Goal: Transaction & Acquisition: Purchase product/service

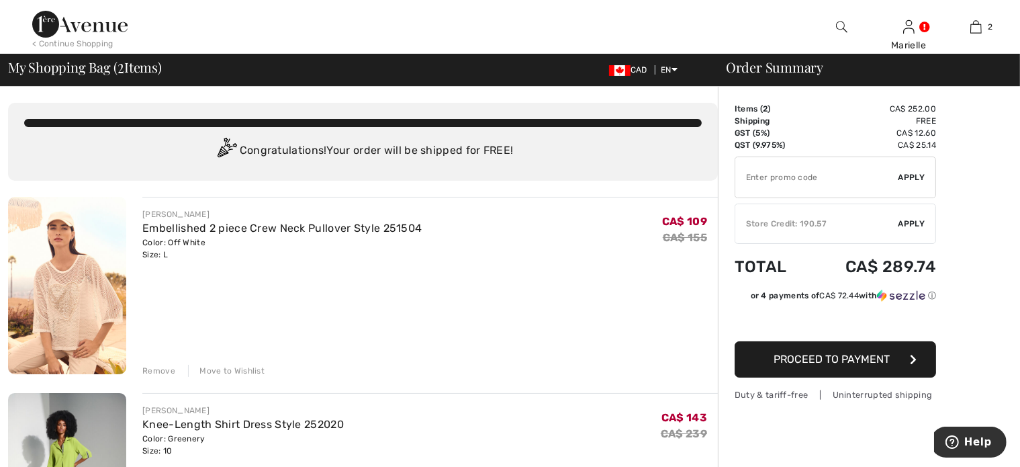
click at [912, 220] on span "Apply" at bounding box center [912, 224] width 27 height 12
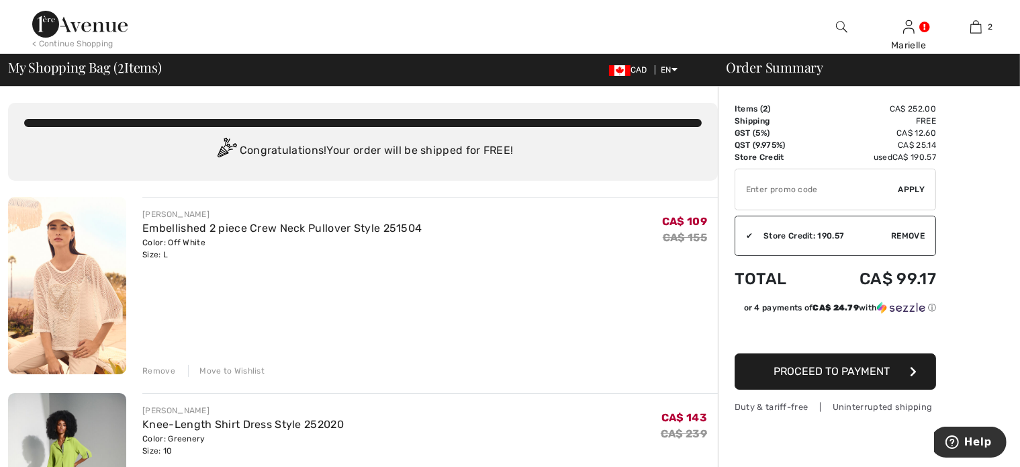
click at [873, 371] on span "Proceed to Payment" at bounding box center [833, 371] width 116 height 13
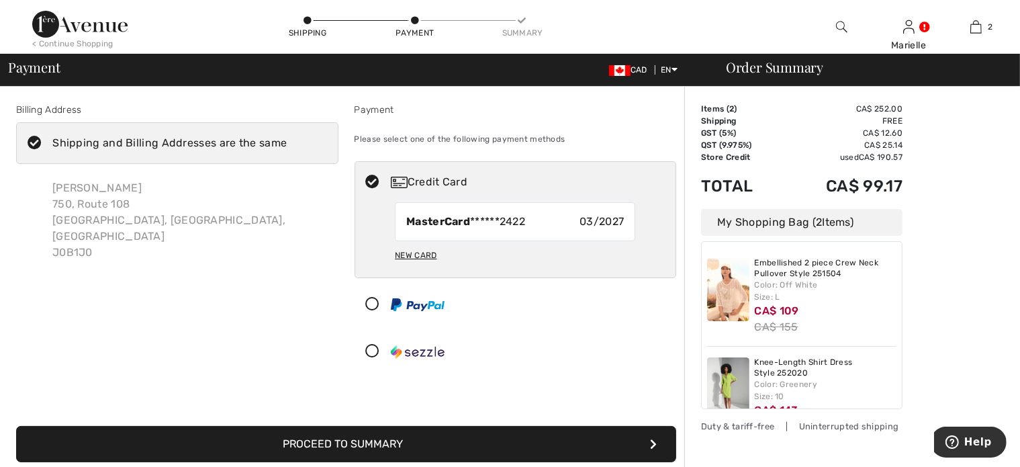
scroll to position [27, 0]
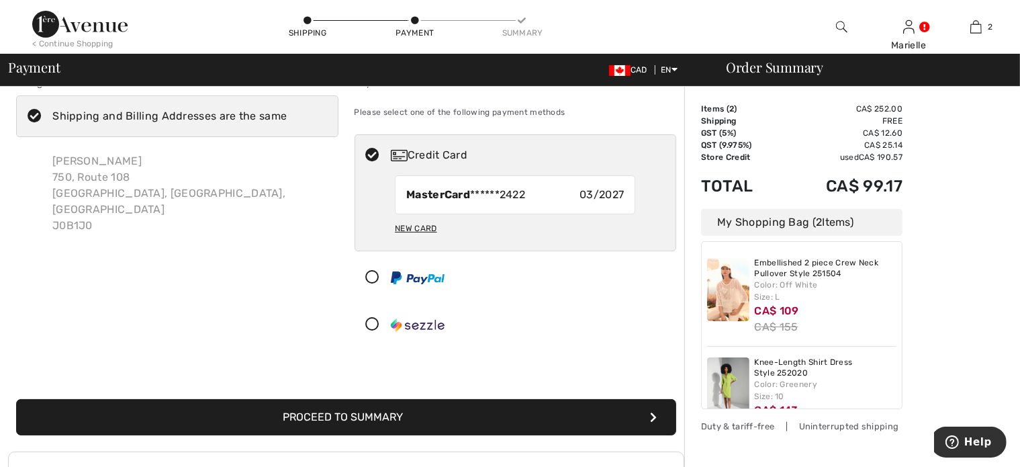
click at [414, 415] on button "Proceed to Summary" at bounding box center [346, 417] width 660 height 36
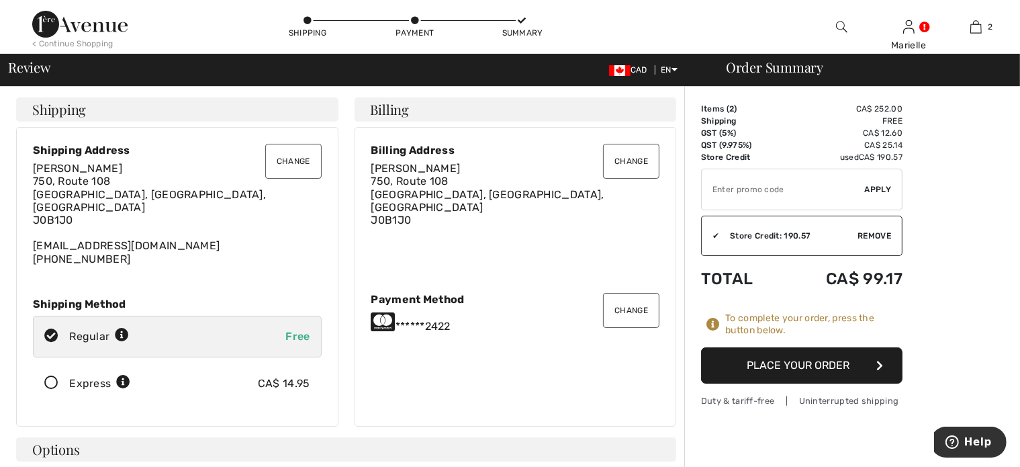
click at [634, 300] on button "Change" at bounding box center [631, 310] width 56 height 35
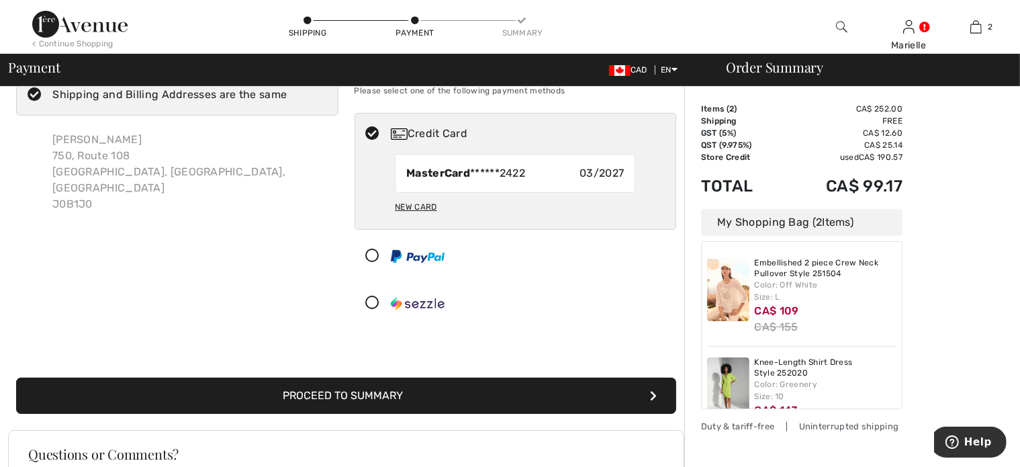
click at [425, 206] on div "New Card" at bounding box center [416, 206] width 42 height 23
radio input "true"
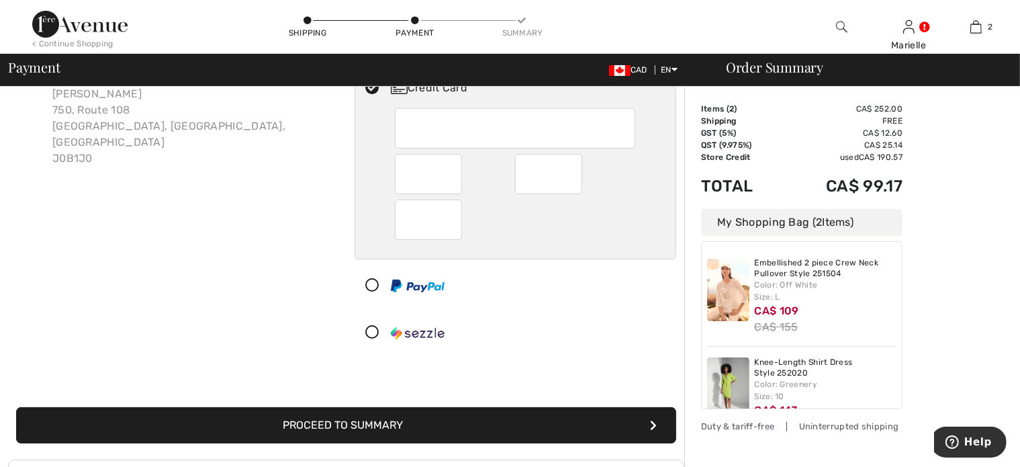
scroll to position [102, 0]
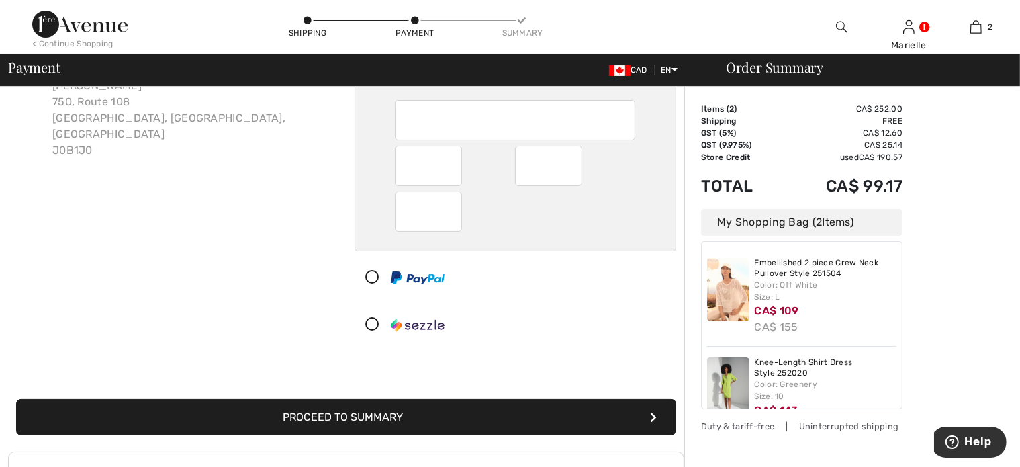
click at [386, 414] on button "Proceed to Summary" at bounding box center [346, 417] width 660 height 36
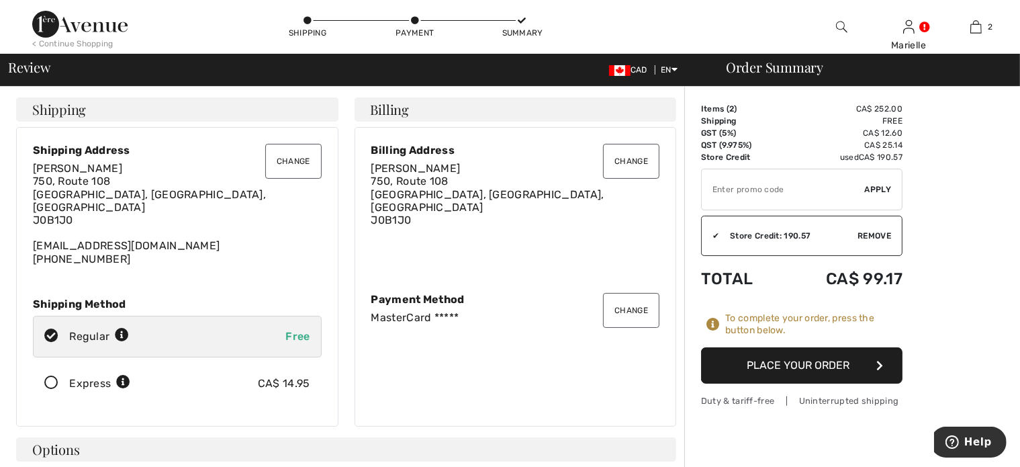
click at [795, 359] on button "Place Your Order" at bounding box center [802, 365] width 202 height 36
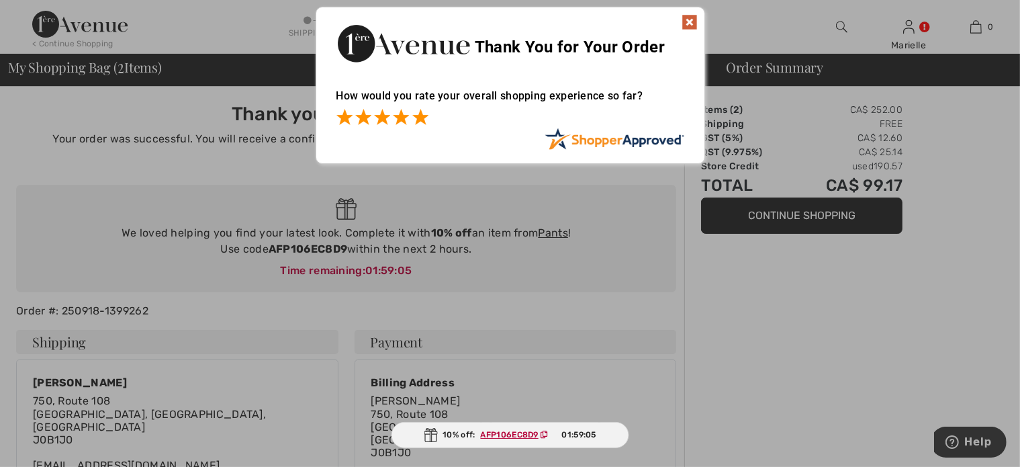
click at [416, 118] on span at bounding box center [420, 117] width 16 height 16
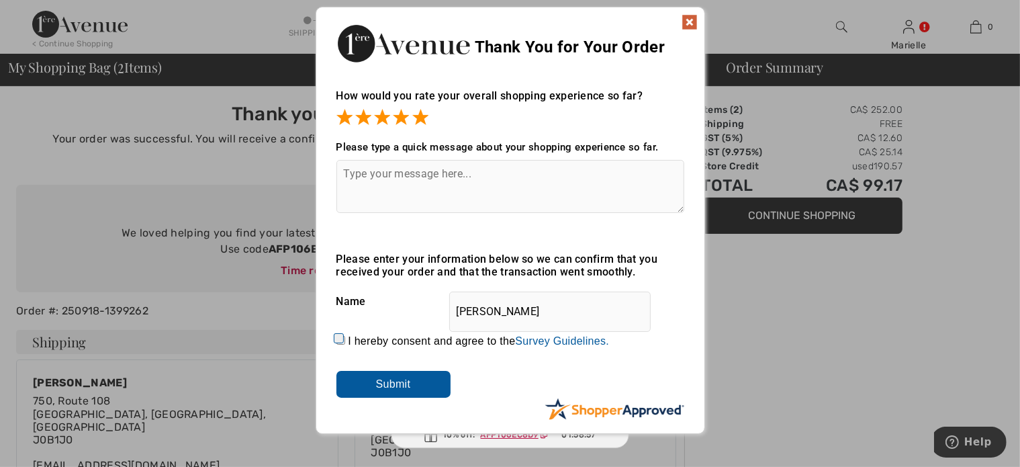
click at [384, 380] on input "Submit" at bounding box center [394, 384] width 114 height 27
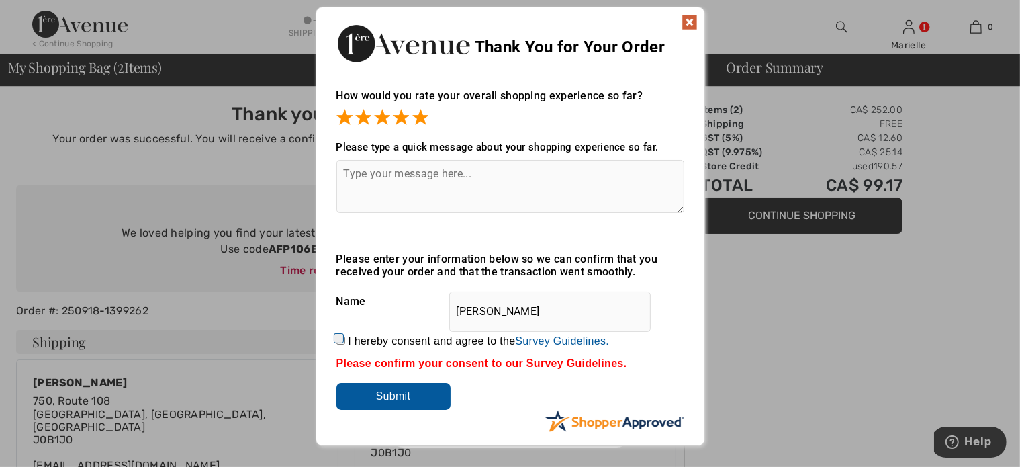
click at [689, 19] on img at bounding box center [690, 22] width 16 height 16
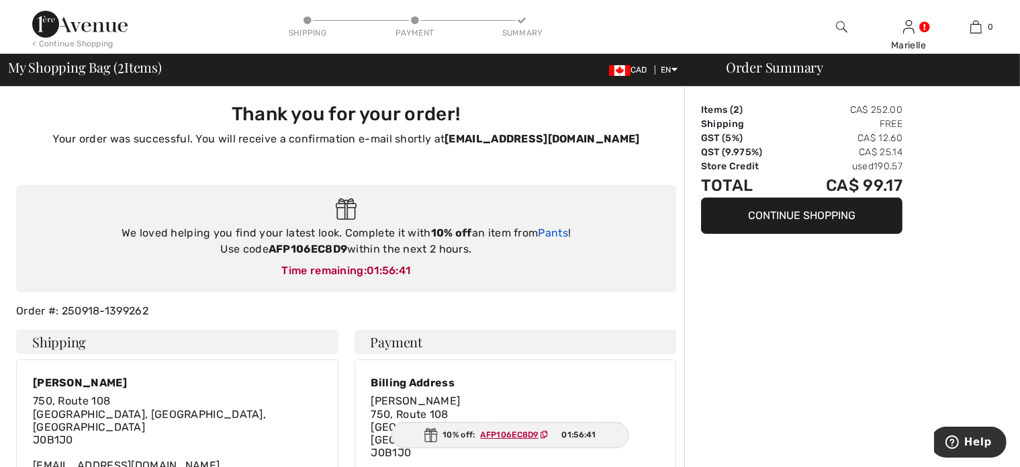
click at [559, 235] on link "Pants" at bounding box center [553, 232] width 30 height 13
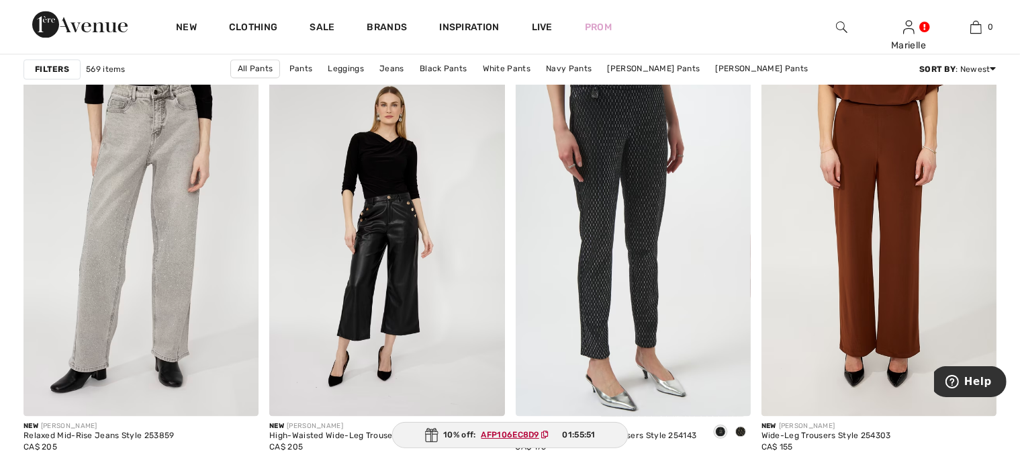
scroll to position [2847, 0]
